Goal: Transaction & Acquisition: Purchase product/service

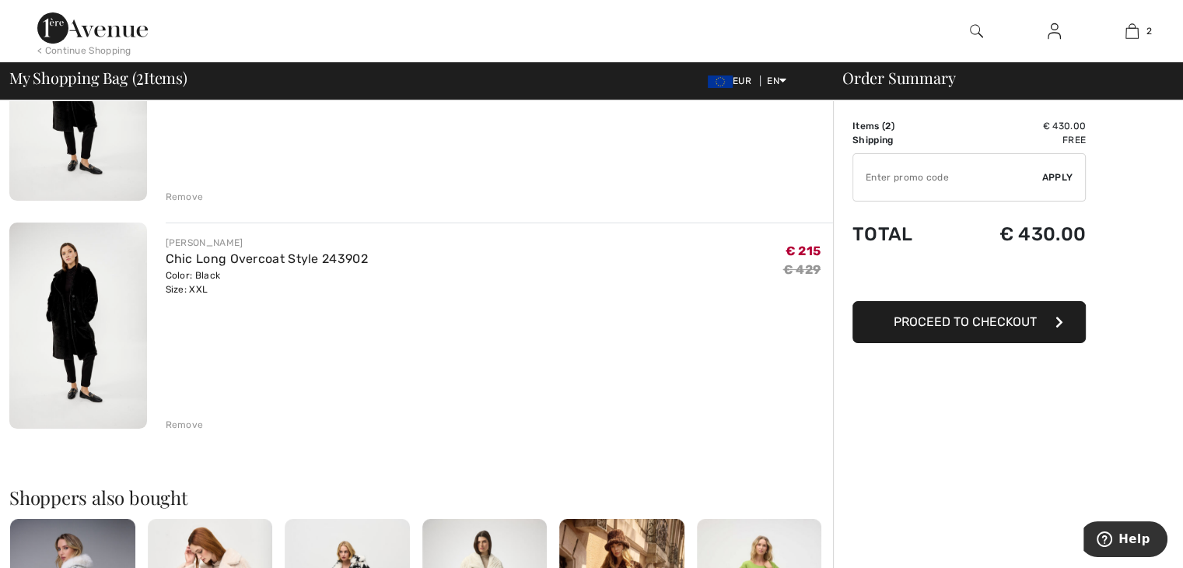
click at [185, 423] on div "Remove" at bounding box center [185, 425] width 38 height 14
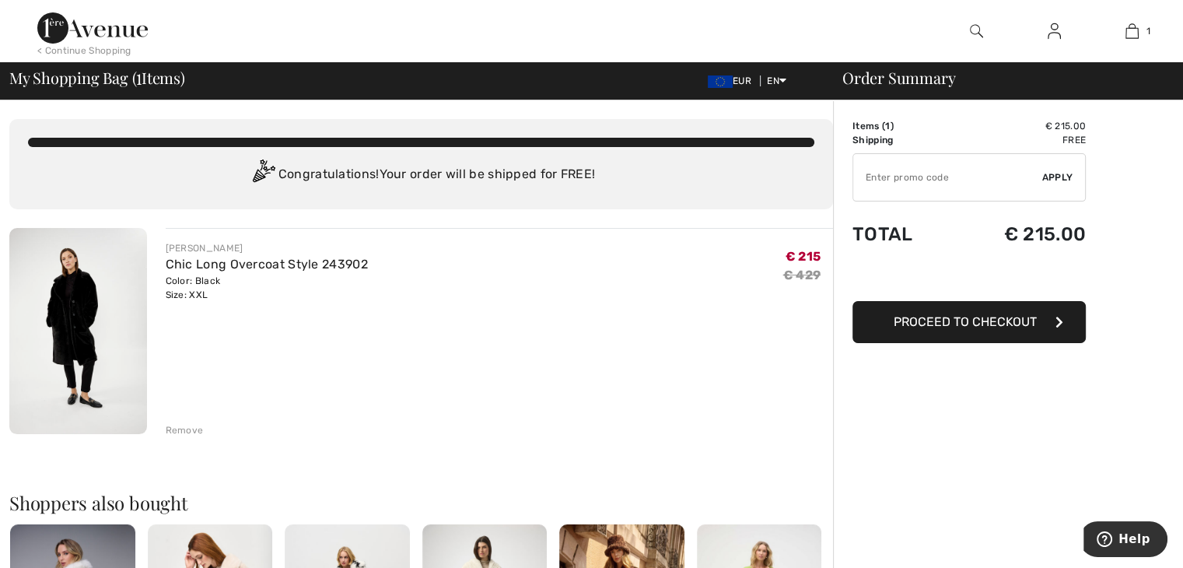
click at [89, 310] on img at bounding box center [78, 331] width 138 height 206
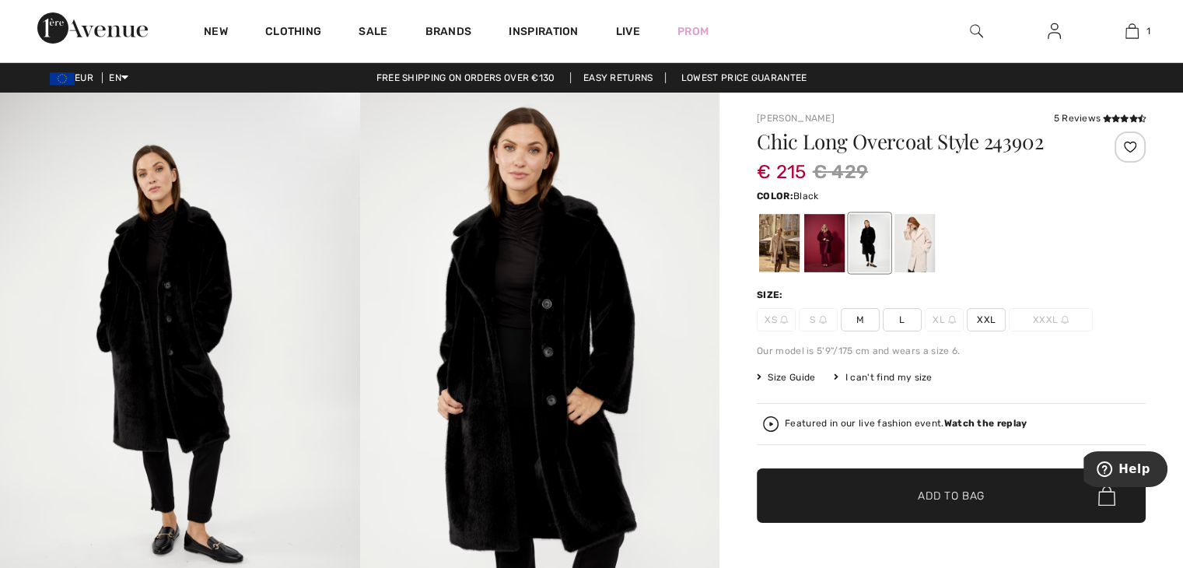
click at [545, 334] on img at bounding box center [540, 363] width 360 height 540
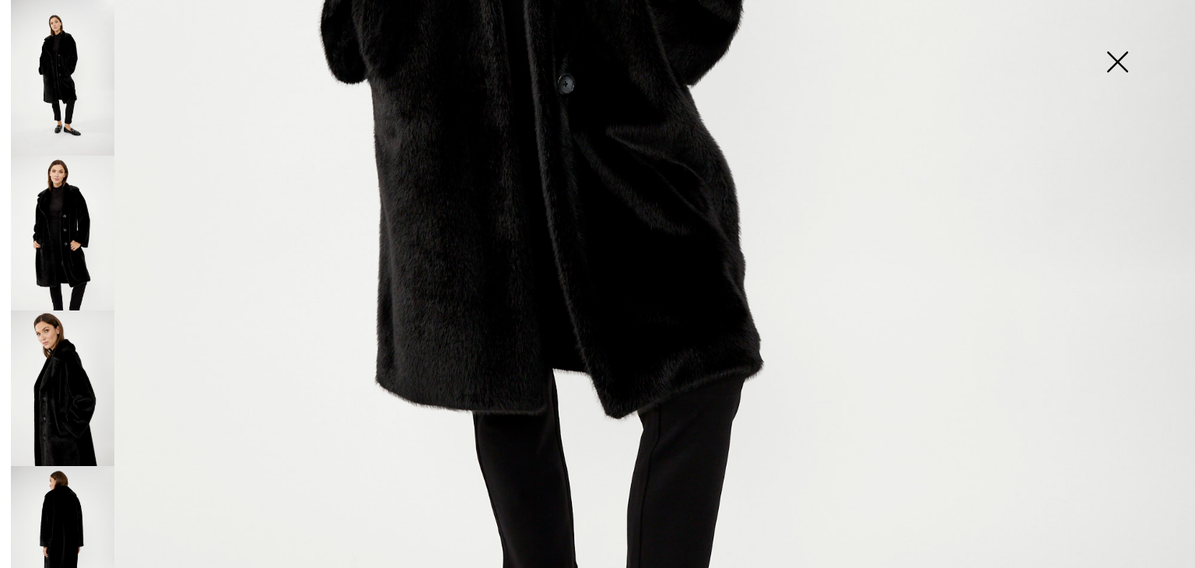
scroll to position [31, 0]
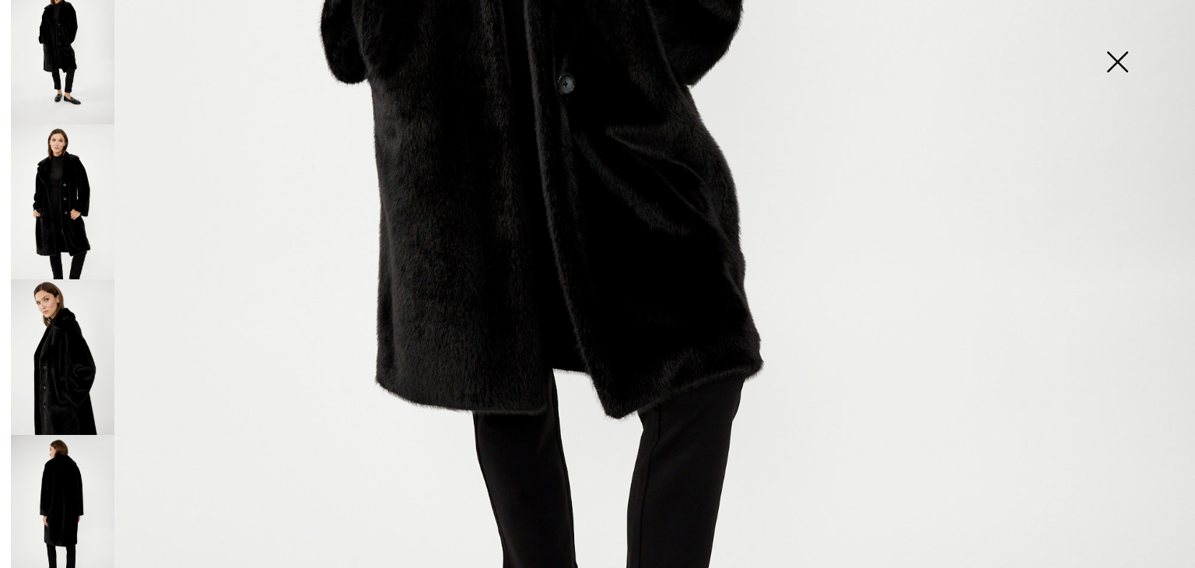
click at [68, 452] on img at bounding box center [62, 513] width 103 height 156
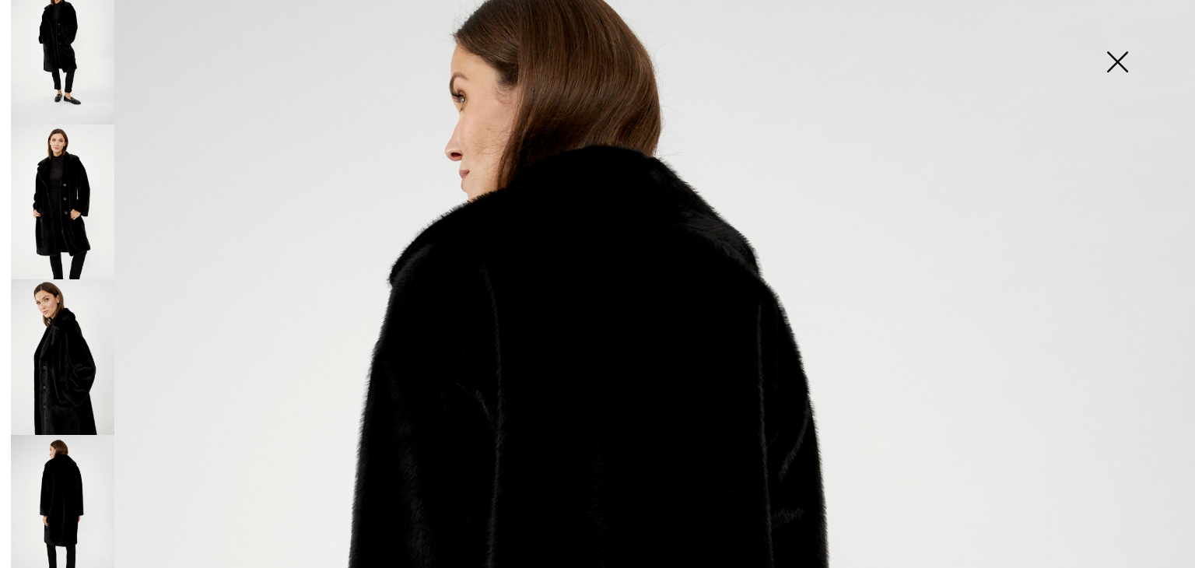
scroll to position [0, 0]
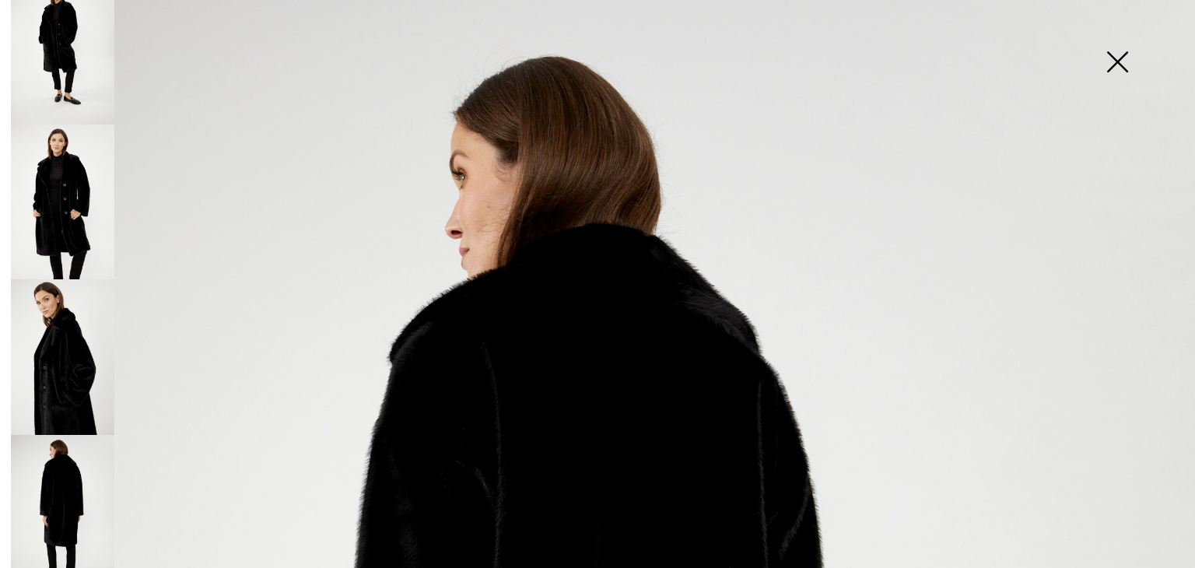
click at [71, 167] on img at bounding box center [62, 202] width 103 height 156
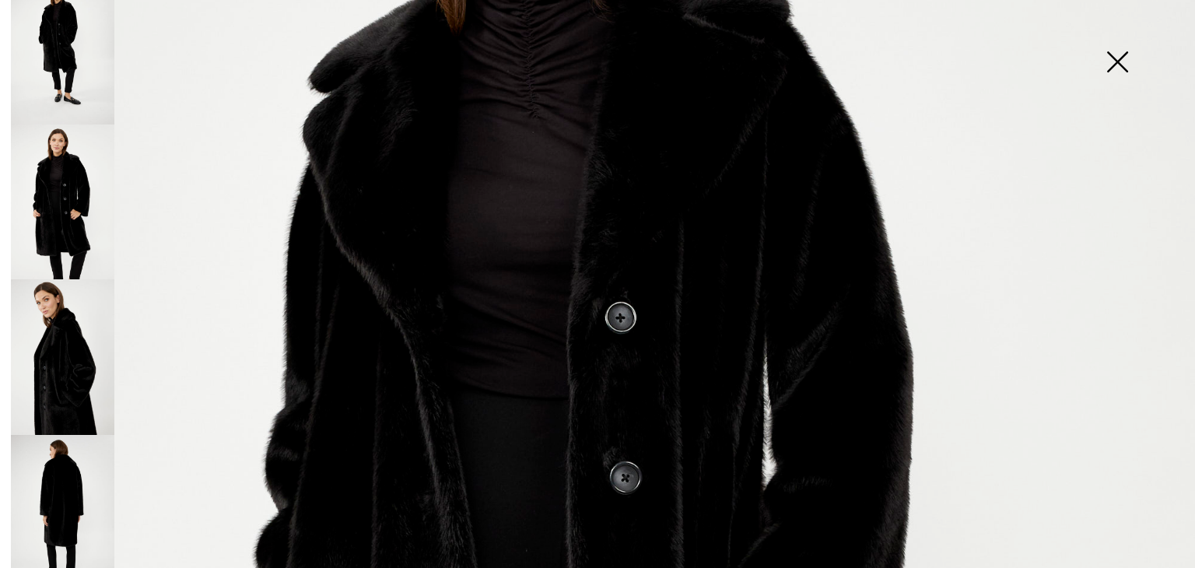
scroll to position [545, 0]
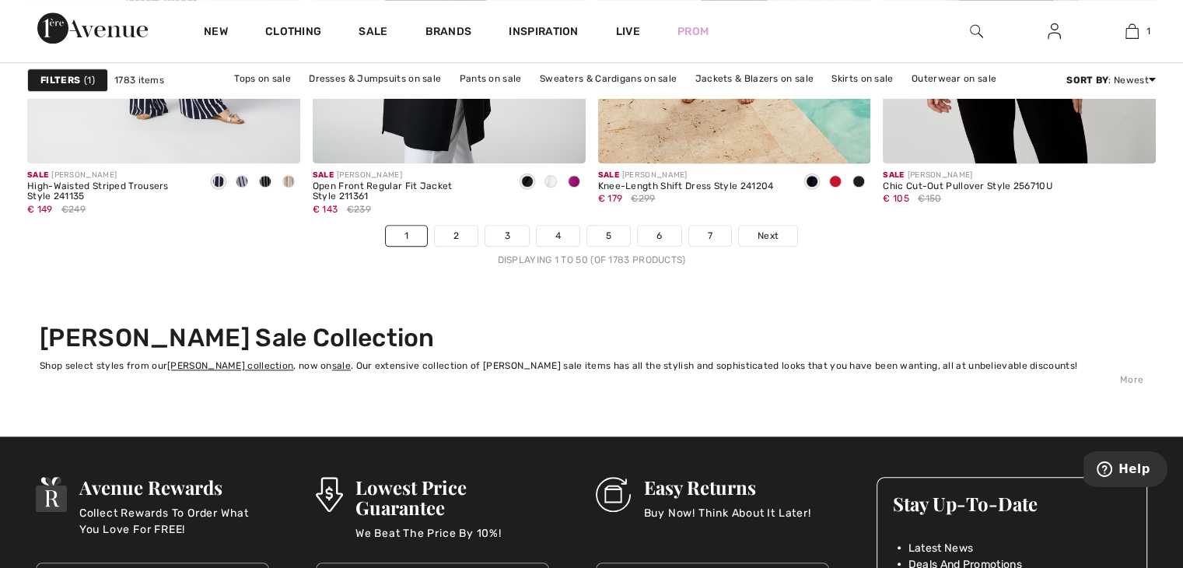
scroll to position [7392, 0]
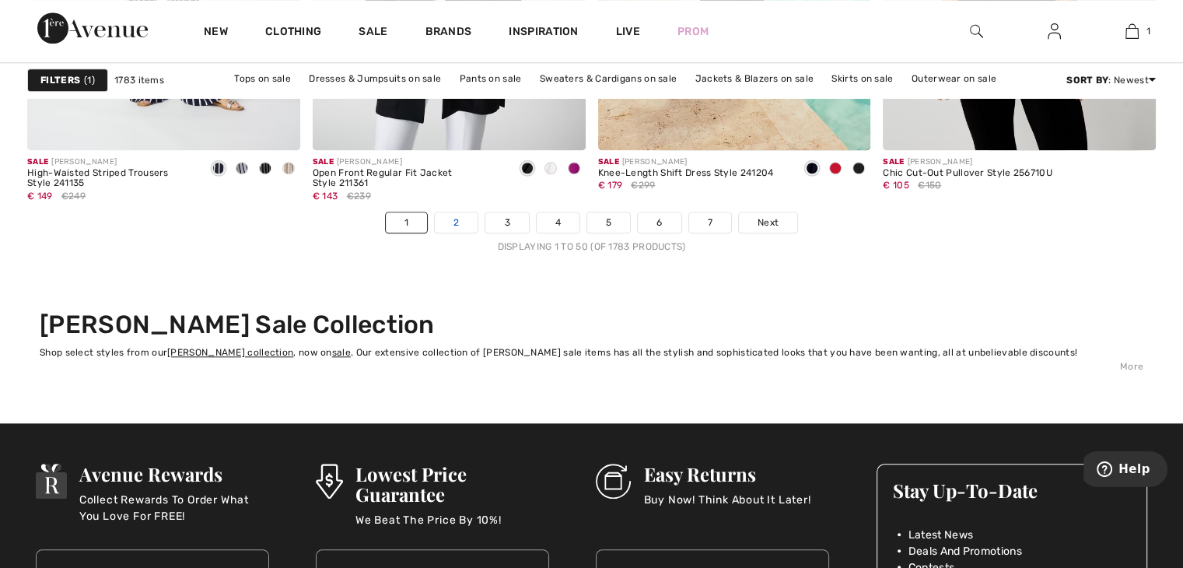
click at [464, 223] on link "2" at bounding box center [456, 222] width 43 height 20
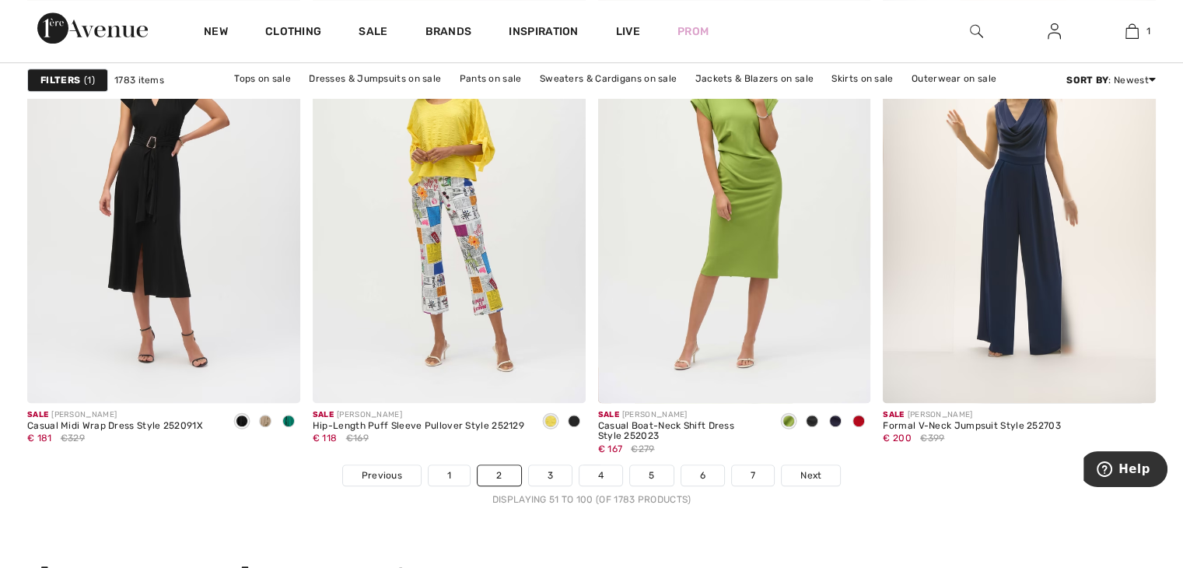
scroll to position [7158, 0]
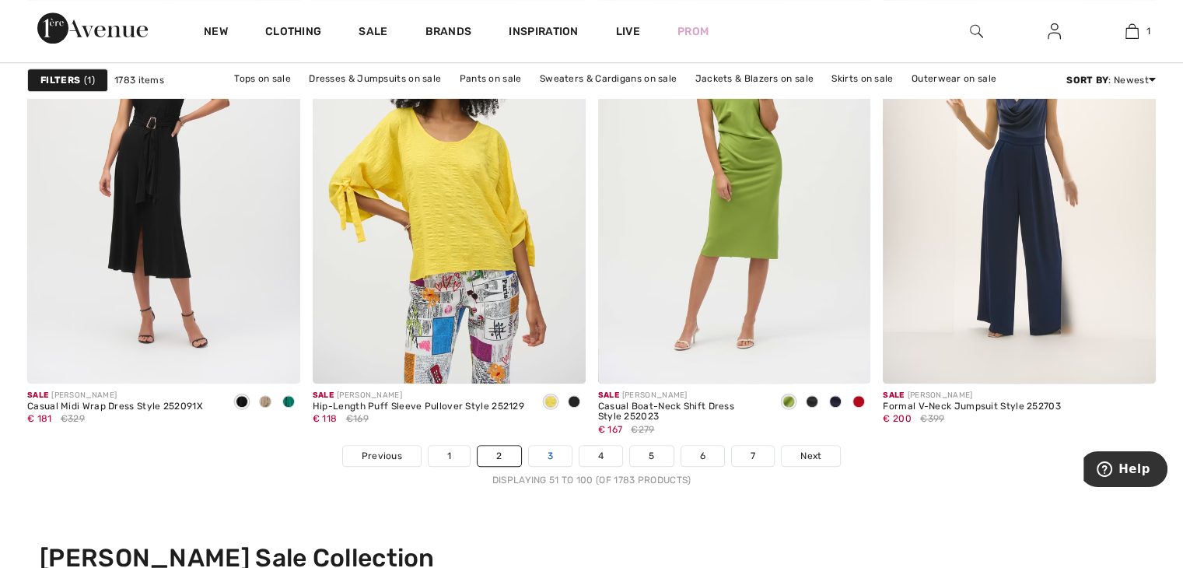
click at [548, 456] on link "3" at bounding box center [550, 456] width 43 height 20
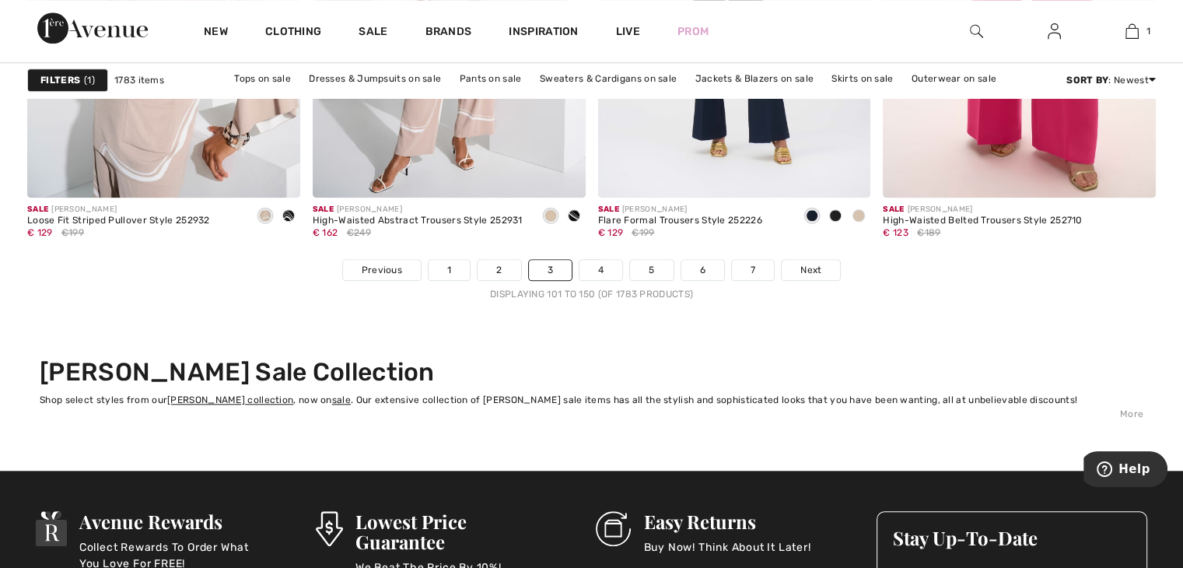
scroll to position [7314, 0]
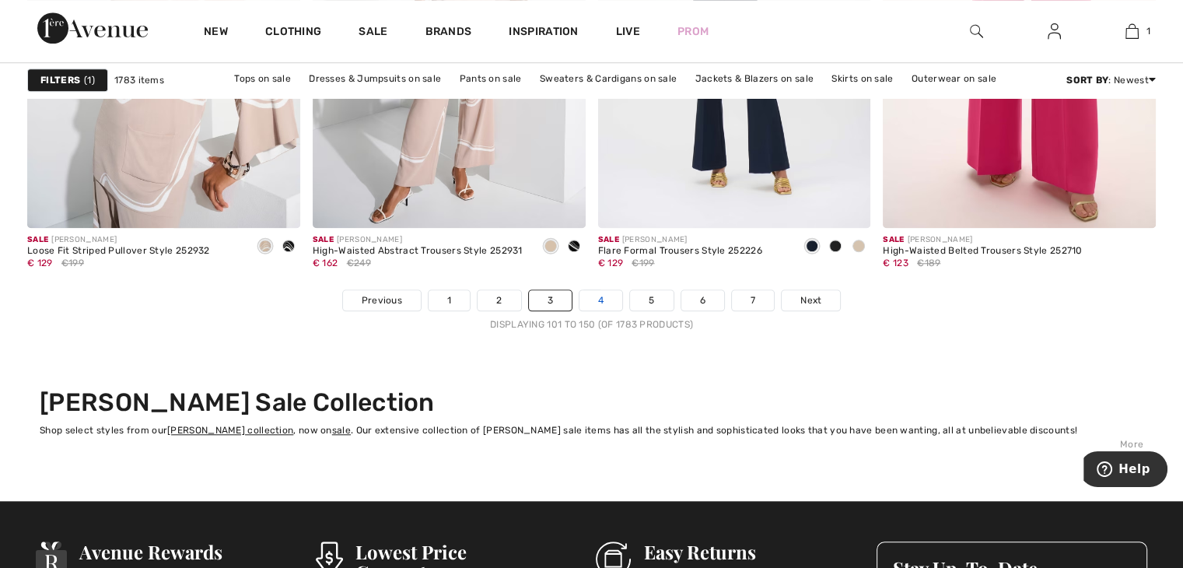
click at [595, 301] on link "4" at bounding box center [601, 300] width 43 height 20
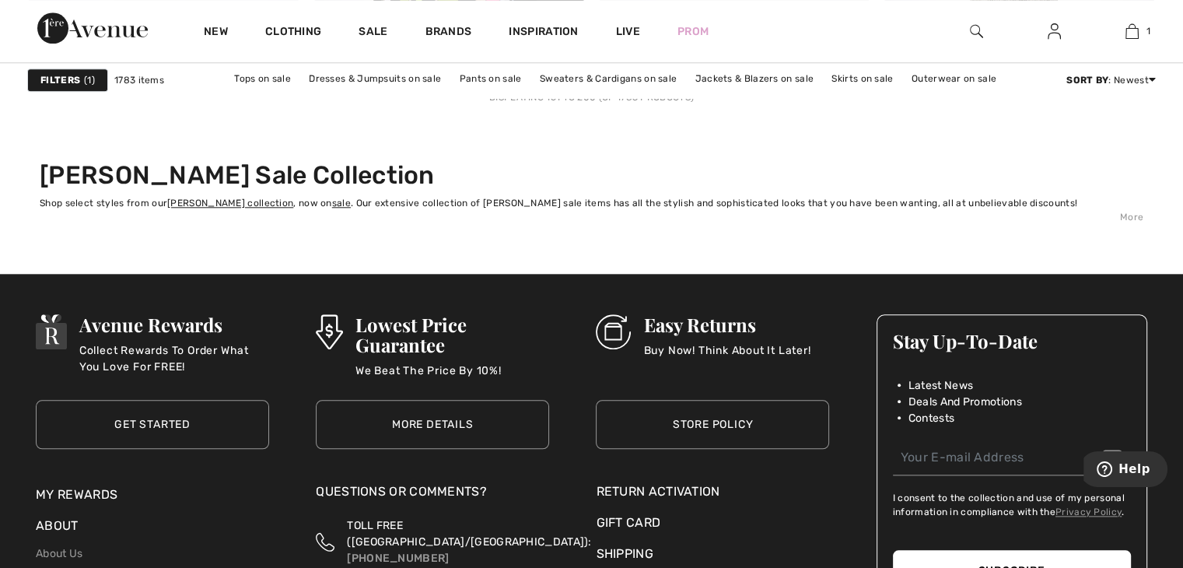
scroll to position [7314, 0]
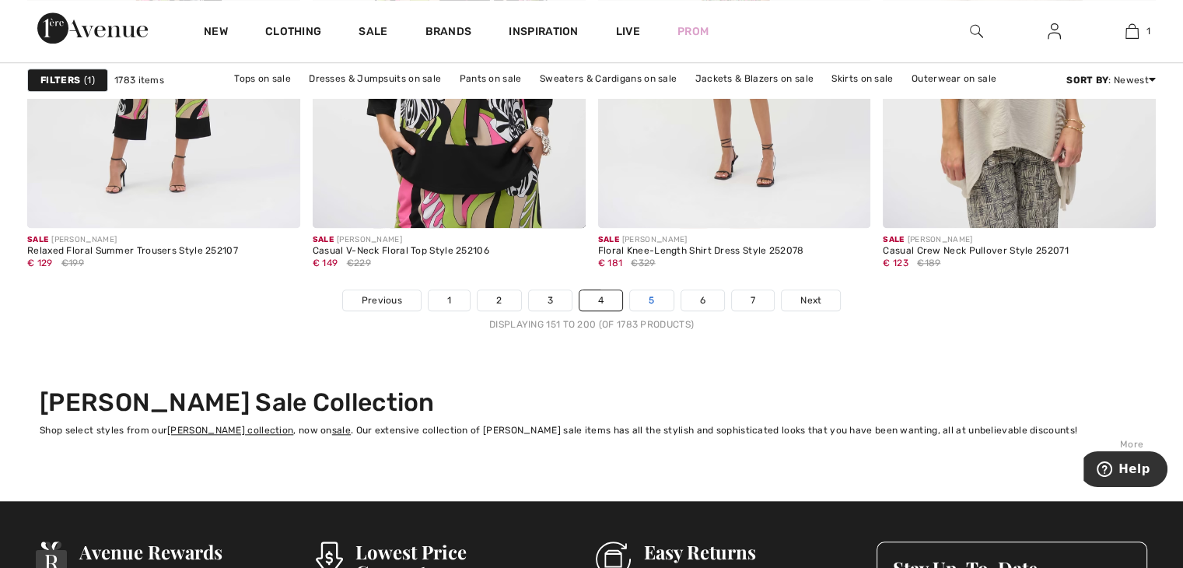
click at [654, 301] on link "5" at bounding box center [651, 300] width 43 height 20
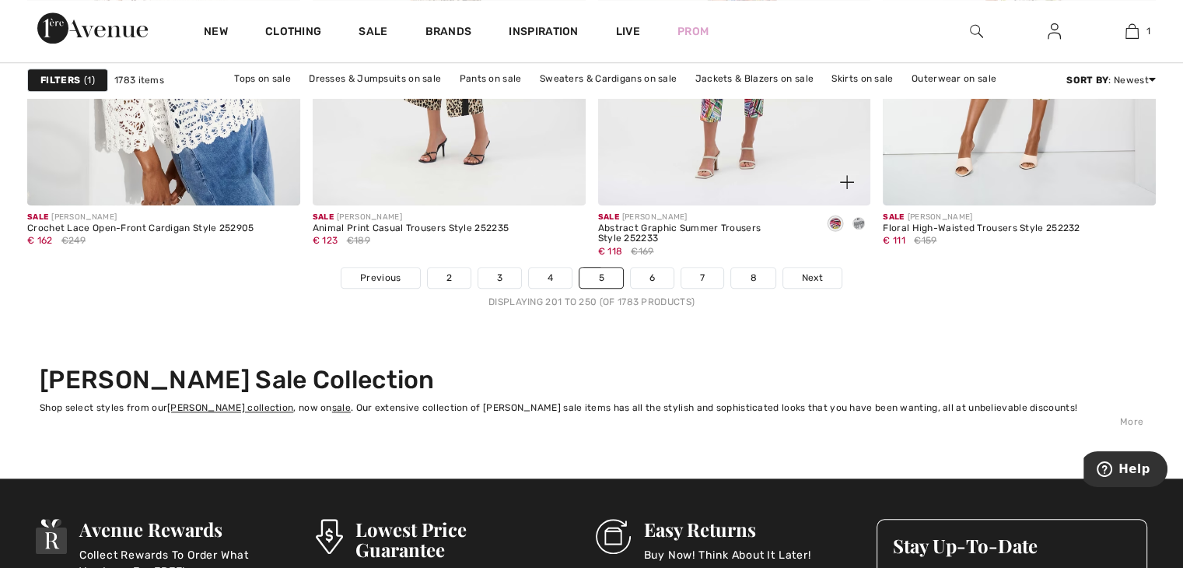
scroll to position [7314, 0]
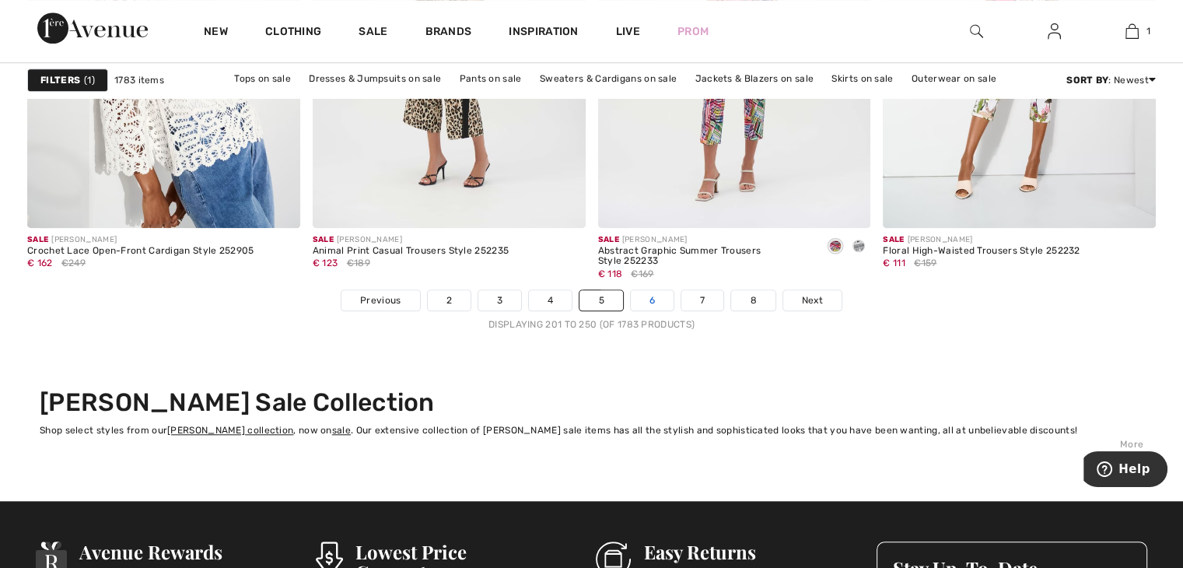
click at [650, 294] on link "6" at bounding box center [652, 300] width 43 height 20
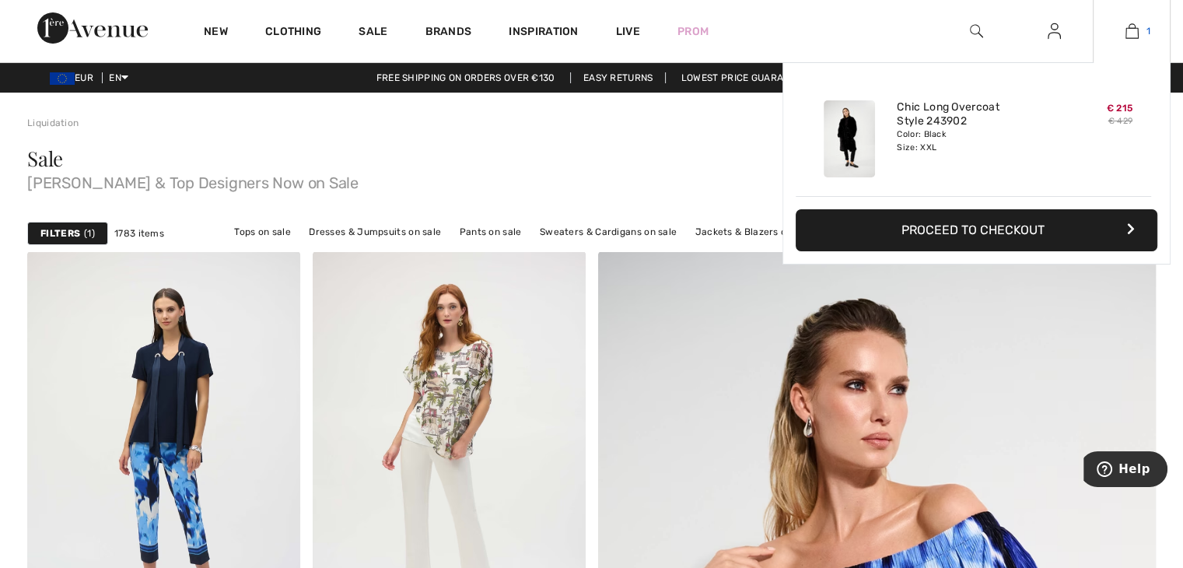
click at [1145, 31] on link "1" at bounding box center [1132, 31] width 76 height 19
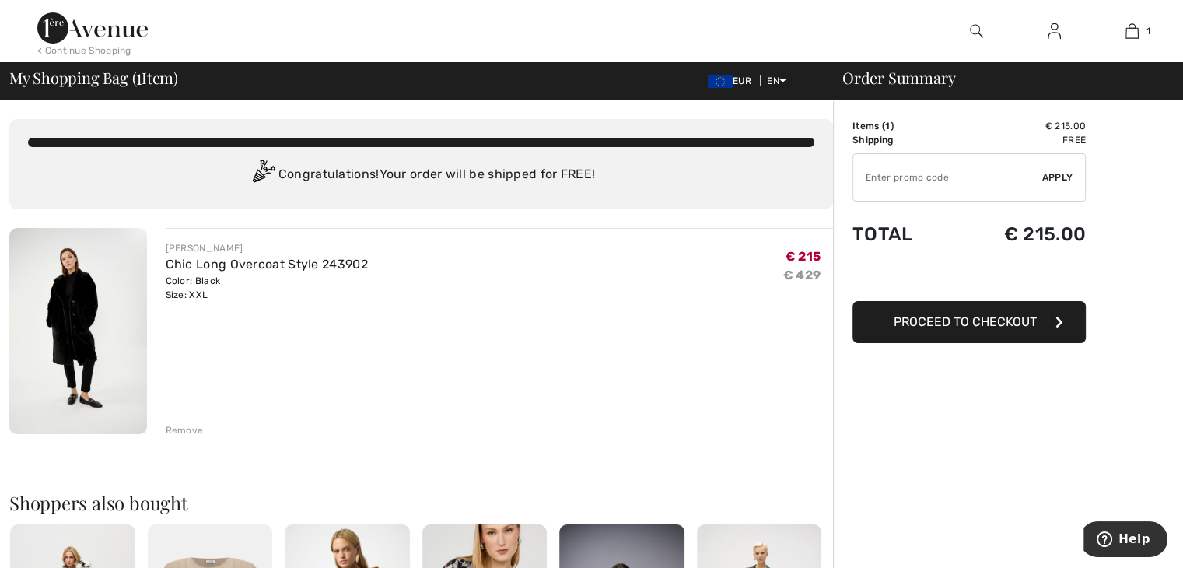
click at [85, 321] on img at bounding box center [78, 331] width 138 height 206
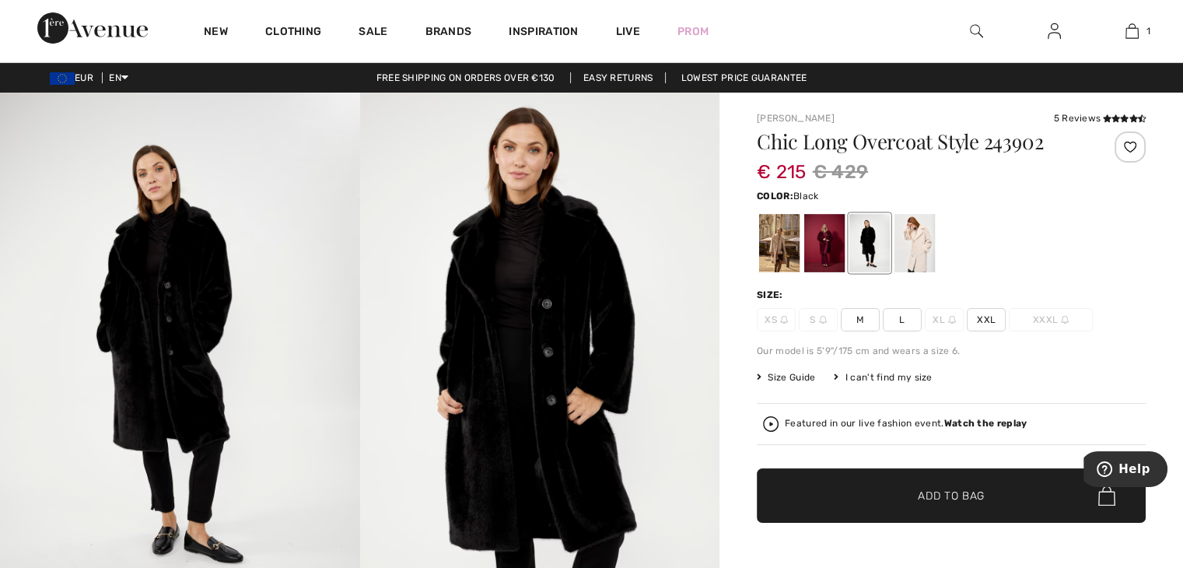
click at [799, 376] on span "Size Guide" at bounding box center [786, 377] width 58 height 14
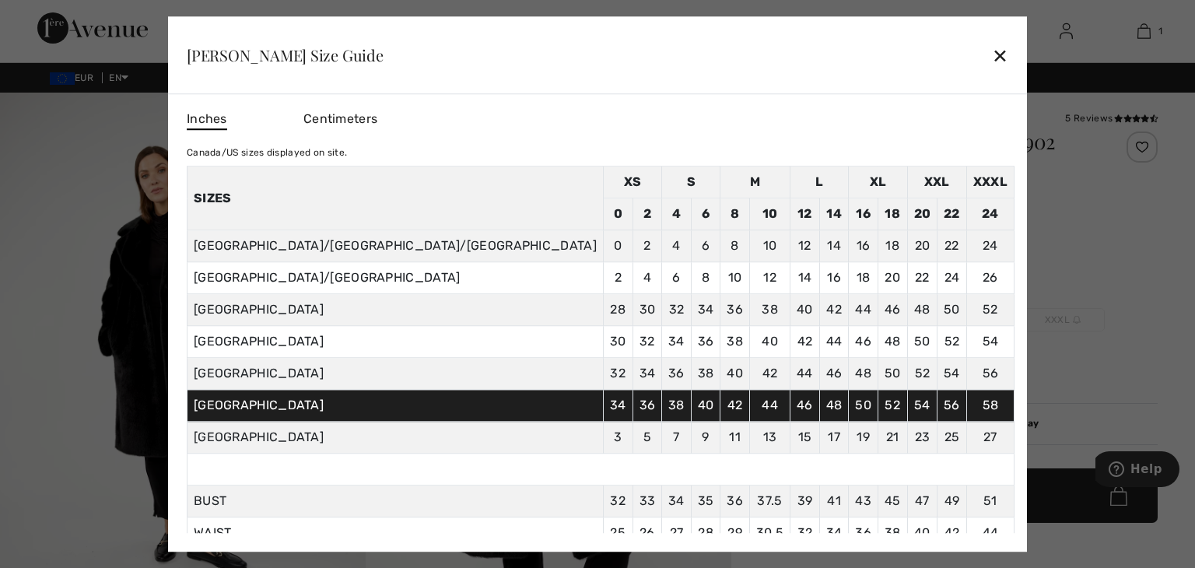
click at [992, 58] on div "✕" at bounding box center [1000, 55] width 16 height 33
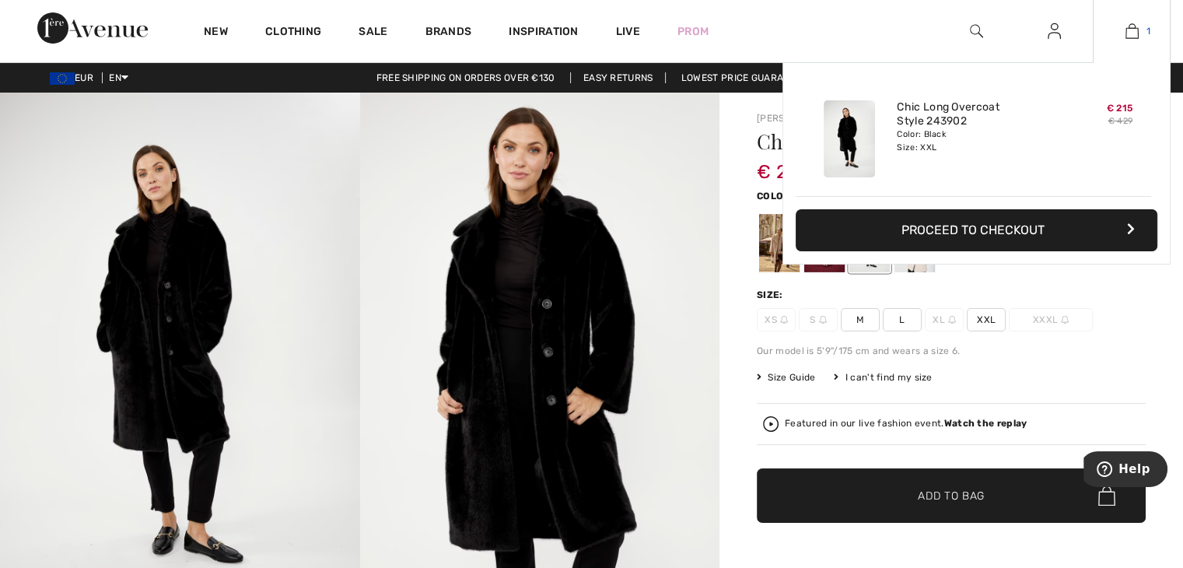
click at [1137, 29] on img at bounding box center [1132, 31] width 13 height 19
